Goal: Find specific fact: Find specific fact

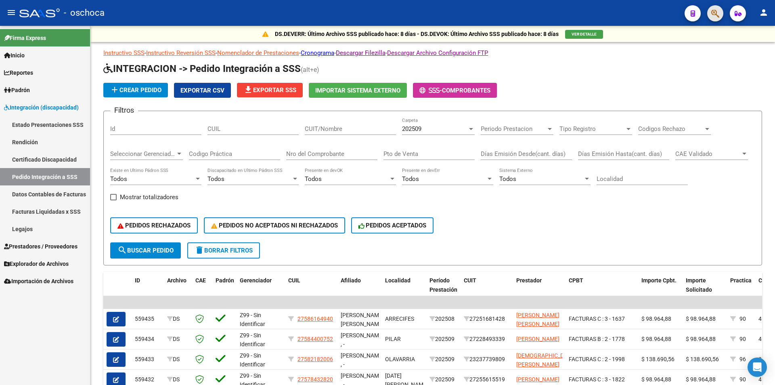
click at [710, 15] on button "button" at bounding box center [716, 13] width 16 height 16
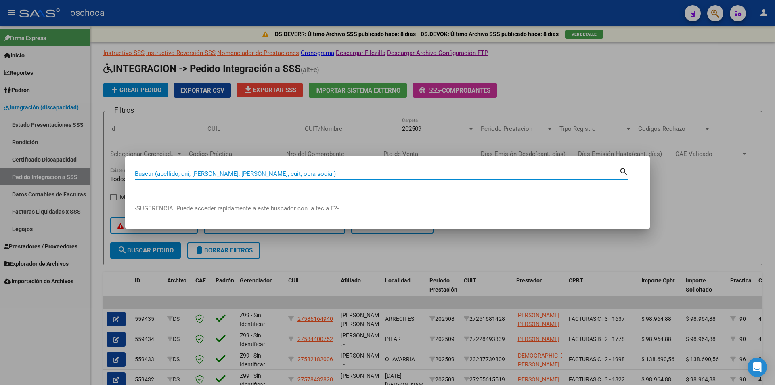
click at [147, 174] on input "Buscar (apellido, dni, [PERSON_NAME], [PERSON_NAME], cuit, obra social)" at bounding box center [377, 173] width 485 height 7
type input "27376065532"
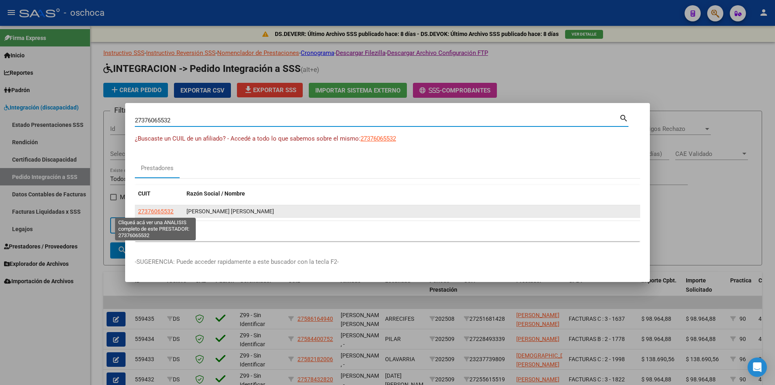
click at [140, 213] on span "27376065532" at bounding box center [156, 211] width 36 height 6
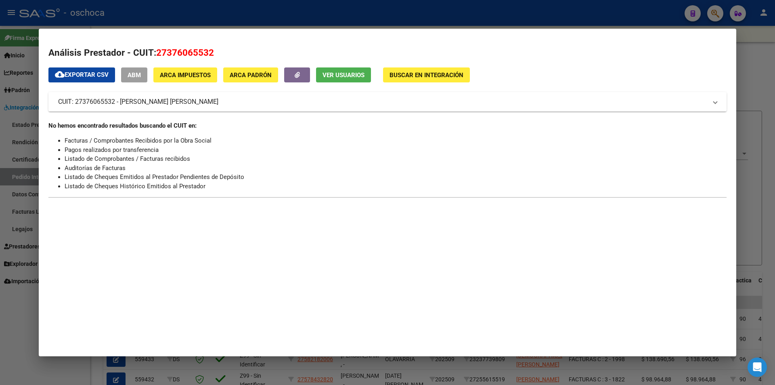
click at [401, 77] on span "Buscar en Integración" at bounding box center [427, 74] width 74 height 7
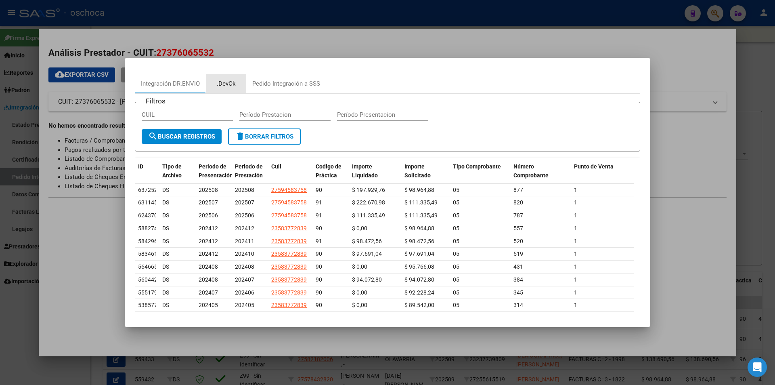
click at [231, 85] on div ".DevOk" at bounding box center [226, 83] width 19 height 9
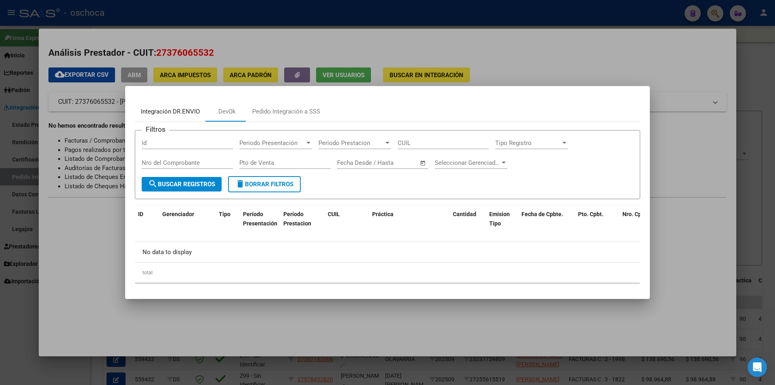
click at [188, 112] on div "Integración DR.ENVIO" at bounding box center [170, 111] width 59 height 9
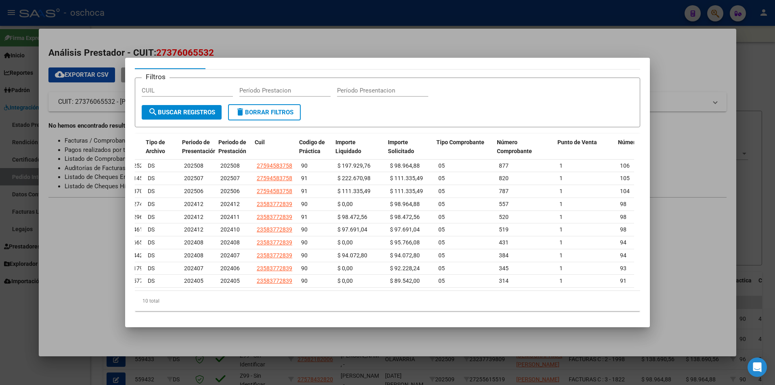
scroll to position [0, 18]
